Goal: Information Seeking & Learning: Find specific fact

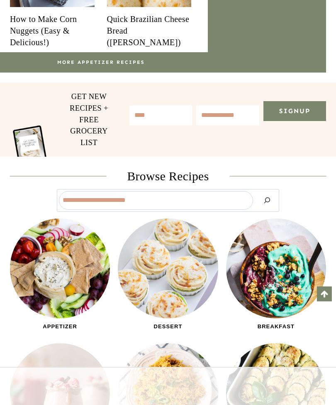
scroll to position [533, 0]
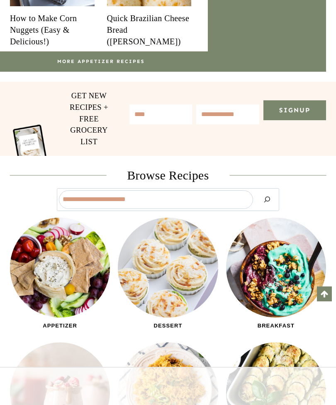
click at [283, 211] on form "Search" at bounding box center [168, 199] width 296 height 23
click at [271, 204] on icon "Search" at bounding box center [267, 200] width 10 height 10
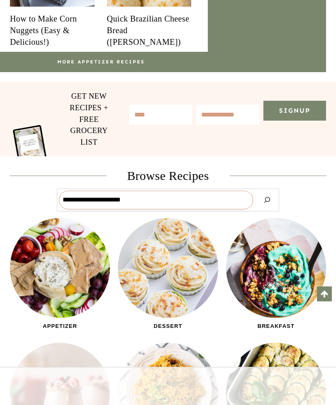
type input "**********"
click at [267, 209] on button "Search" at bounding box center [267, 200] width 20 height 19
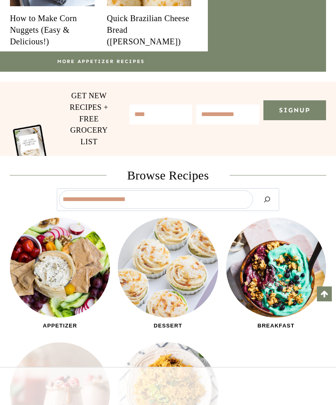
scroll to position [533, 0]
